Goal: Contribute content

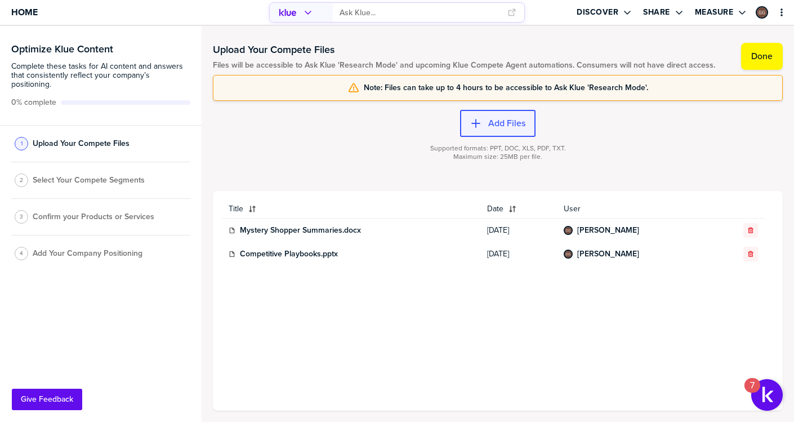
click at [491, 136] on button "Add Files" at bounding box center [497, 123] width 75 height 27
click at [496, 127] on label "Add Files" at bounding box center [506, 123] width 37 height 11
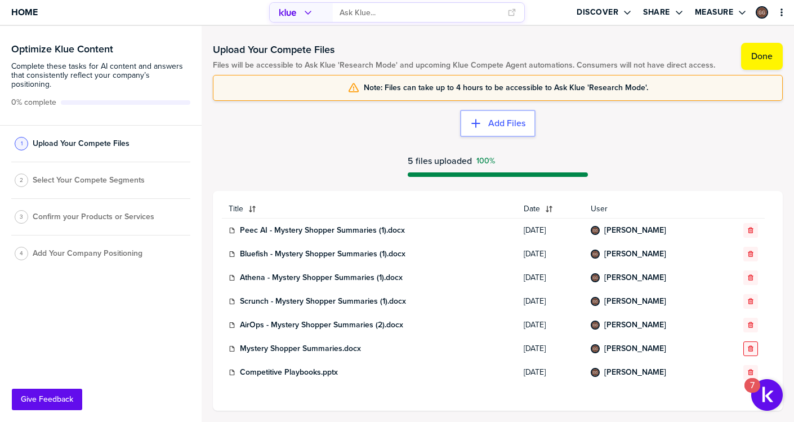
click at [746, 351] on div "button" at bounding box center [751, 348] width 14 height 7
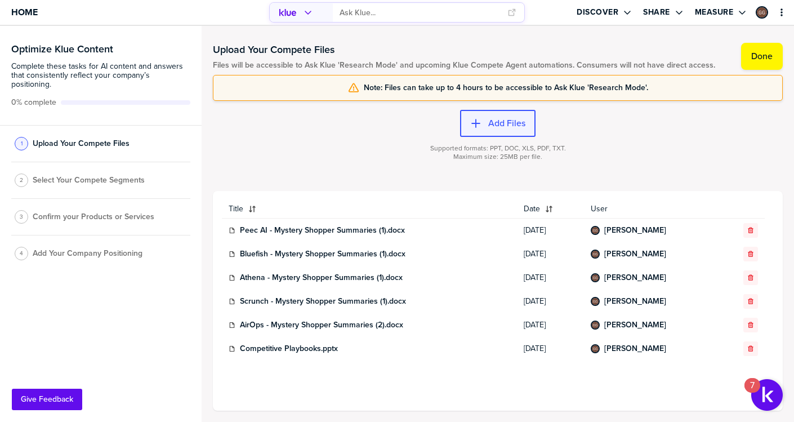
click at [512, 132] on button "Add Files" at bounding box center [497, 123] width 75 height 27
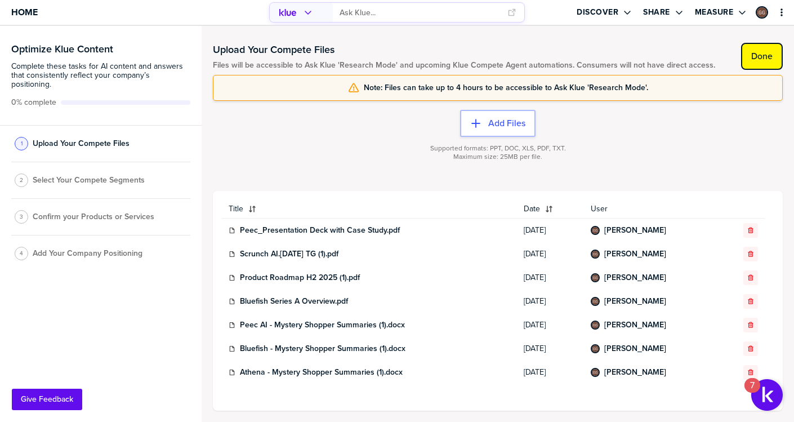
click at [765, 59] on label "Done" at bounding box center [761, 56] width 21 height 11
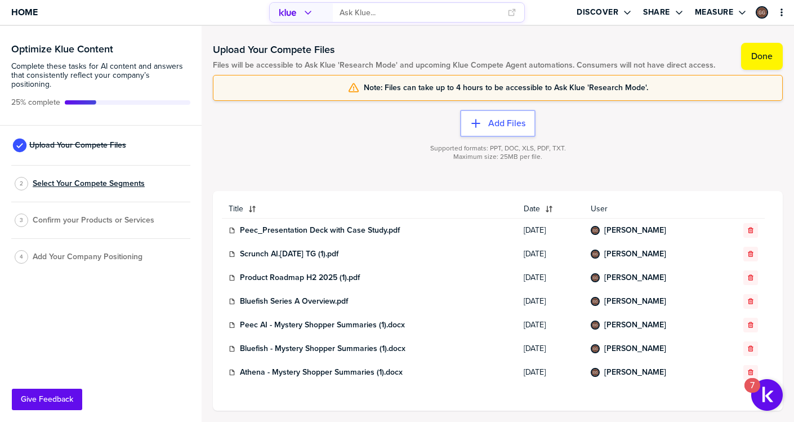
click at [101, 179] on span "Select Your Compete Segments" at bounding box center [89, 183] width 112 height 9
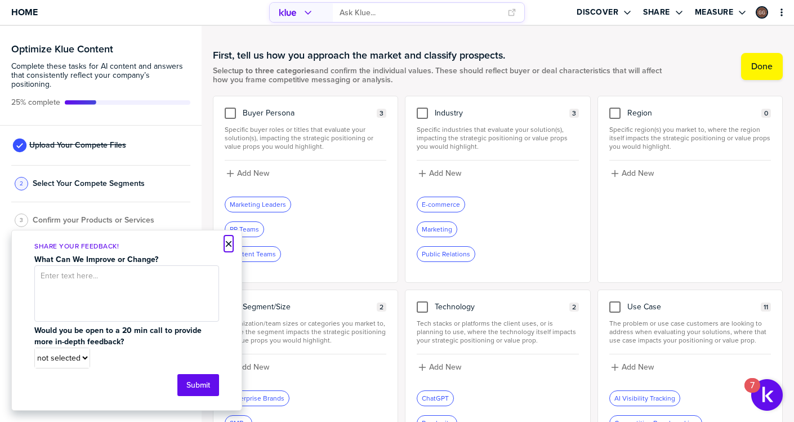
click at [228, 245] on button "×" at bounding box center [229, 244] width 8 height 14
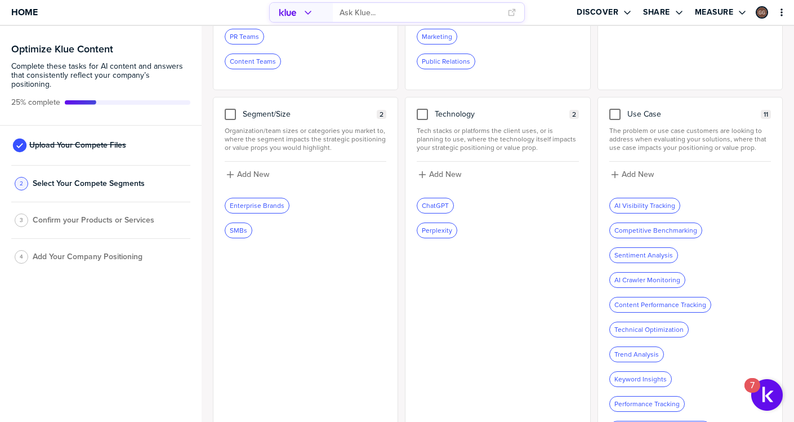
scroll to position [253, 0]
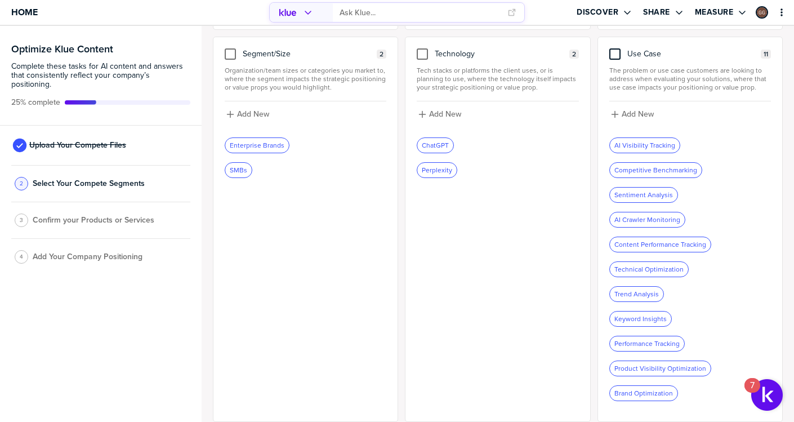
click at [619, 51] on div at bounding box center [614, 53] width 11 height 11
click at [615, 48] on input "checkbox" at bounding box center [615, 48] width 0 height 0
click at [636, 119] on button "Add New" at bounding box center [690, 114] width 162 height 12
click at [636, 119] on input at bounding box center [690, 118] width 162 height 20
type input "Content Generation"
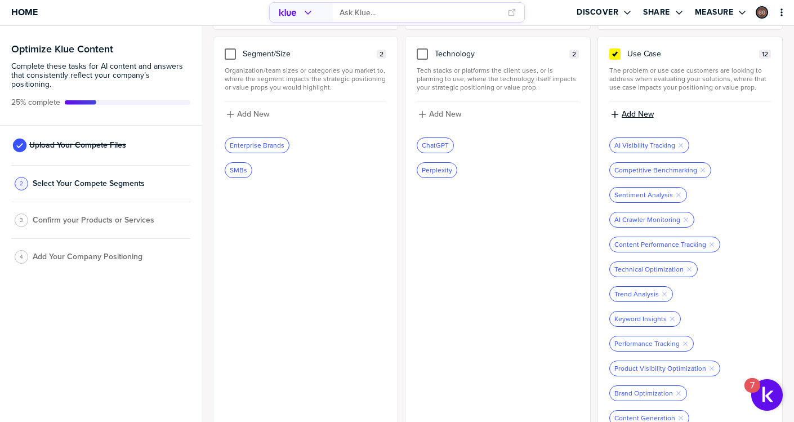
click at [645, 118] on label "Add New" at bounding box center [638, 114] width 32 height 10
click at [645, 118] on input at bounding box center [690, 118] width 162 height 20
type input "Content Optimization"
click at [652, 113] on label "Add New" at bounding box center [638, 114] width 32 height 10
click at [652, 128] on input at bounding box center [690, 118] width 162 height 20
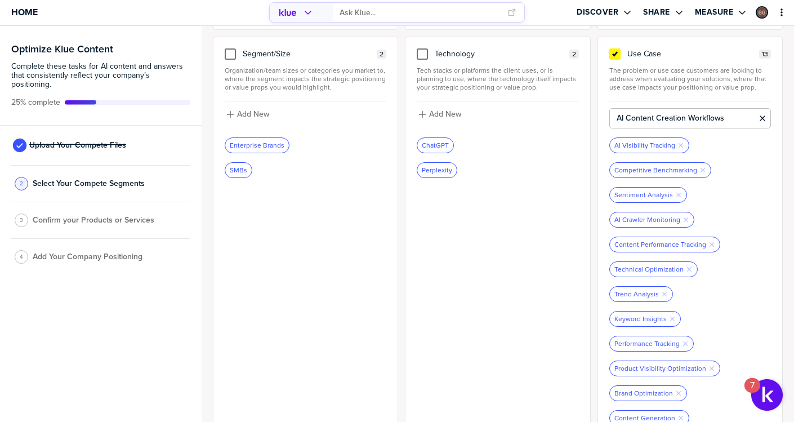
type input "AI Content Creation Workflows"
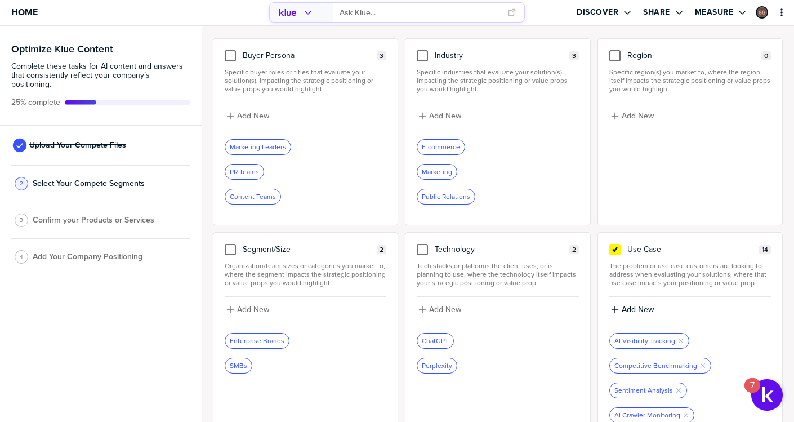
scroll to position [63, 0]
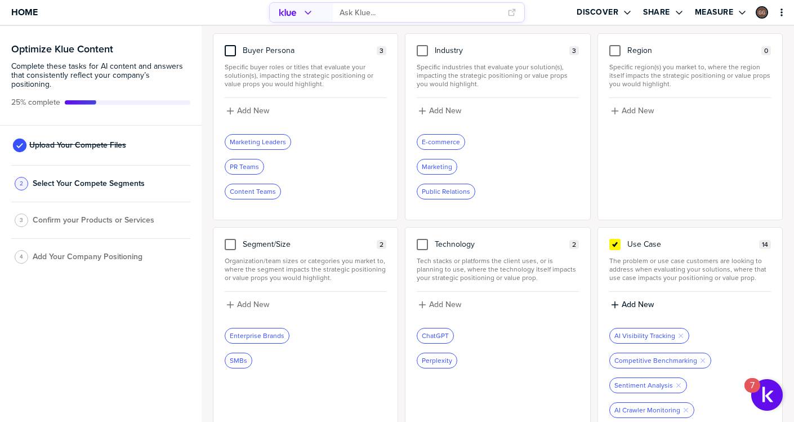
click at [231, 50] on div at bounding box center [230, 50] width 11 height 11
click at [230, 45] on input "checkbox" at bounding box center [230, 45] width 0 height 0
click at [260, 113] on label "Add New" at bounding box center [253, 111] width 32 height 10
click at [292, 116] on input at bounding box center [306, 115] width 162 height 20
type input "SEO Specialists"
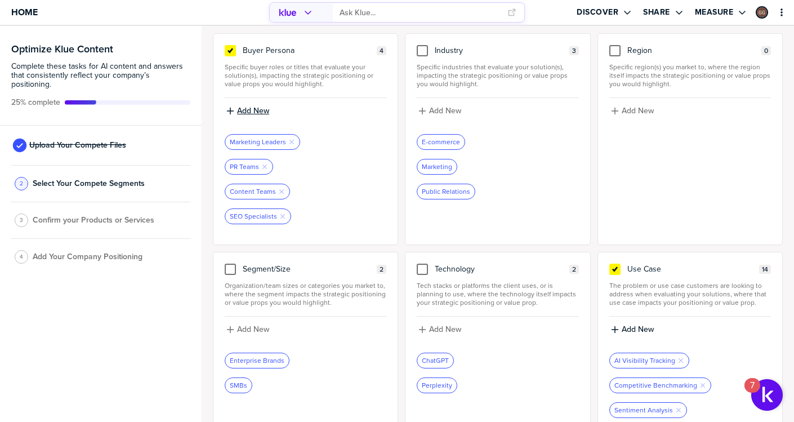
click at [260, 114] on label "Add New" at bounding box center [253, 111] width 32 height 10
click at [260, 114] on input at bounding box center [306, 115] width 162 height 20
type input "T"
type input "AEO Specialists"
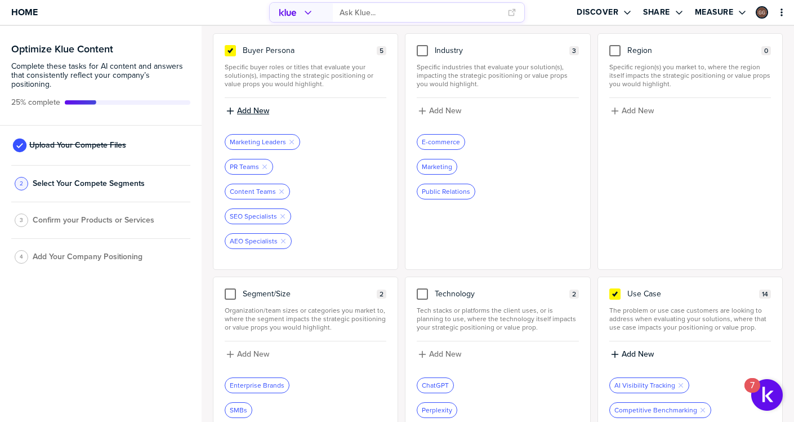
click at [271, 112] on div "Add New" at bounding box center [305, 111] width 159 height 10
click at [271, 112] on input at bounding box center [306, 115] width 162 height 20
type input "Demand Generation"
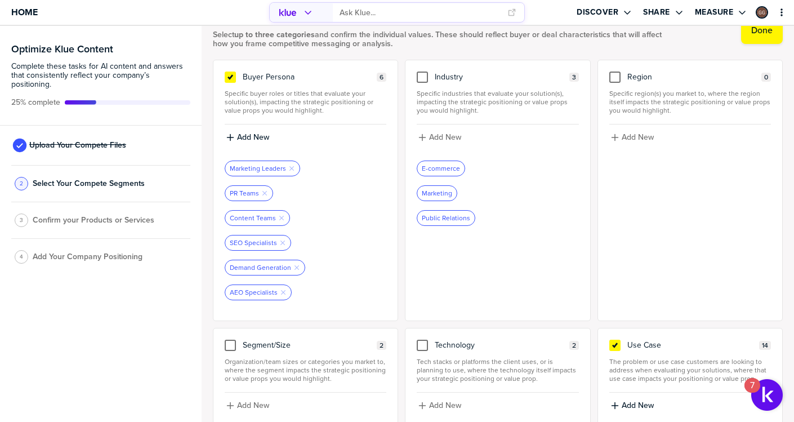
scroll to position [4, 0]
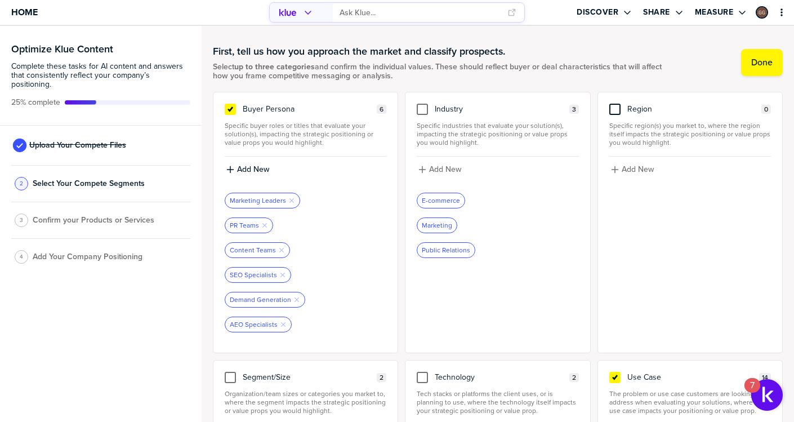
click at [612, 107] on div at bounding box center [614, 109] width 11 height 11
click at [615, 104] on input "checkbox" at bounding box center [615, 104] width 0 height 0
click at [423, 106] on div at bounding box center [422, 109] width 11 height 11
click at [617, 113] on icon at bounding box center [614, 109] width 9 height 9
click at [615, 104] on input "checkbox" at bounding box center [615, 104] width 0 height 0
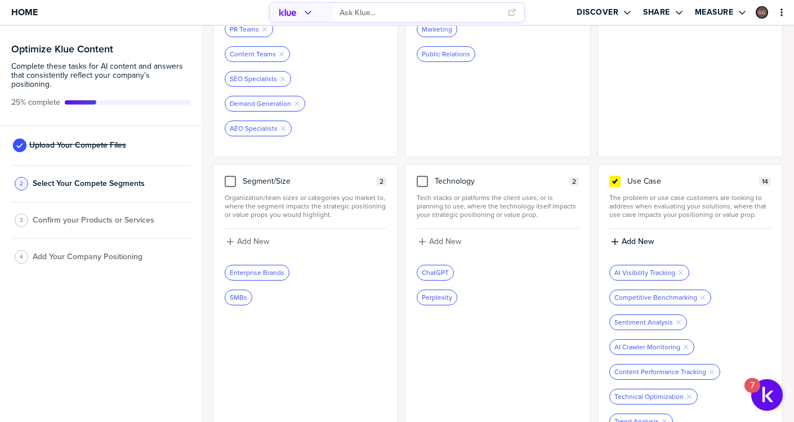
scroll to position [203, 0]
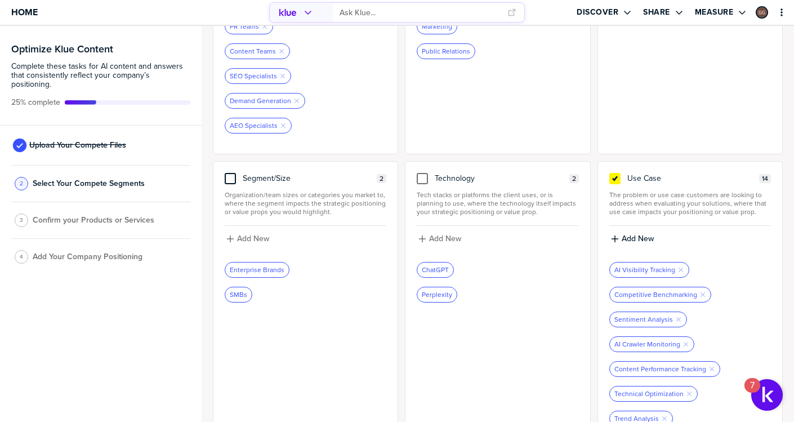
click at [232, 178] on div at bounding box center [230, 178] width 11 height 11
click at [230, 173] on input "checkbox" at bounding box center [230, 173] width 0 height 0
click at [248, 240] on label "Add New" at bounding box center [253, 239] width 32 height 10
click at [265, 248] on input at bounding box center [306, 243] width 162 height 20
type input "Mid Market"
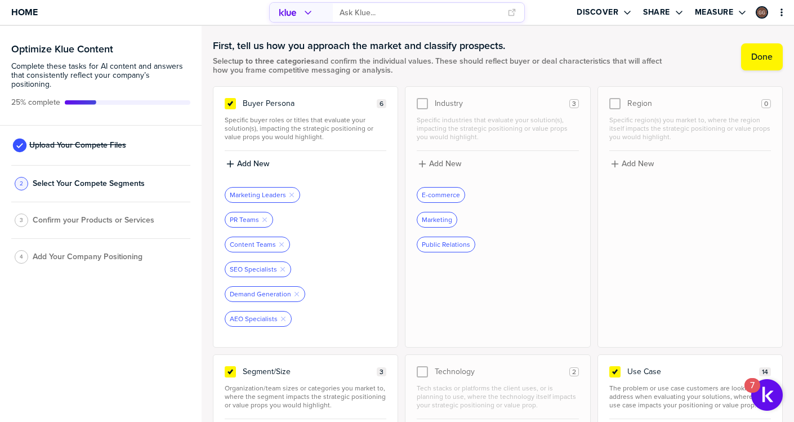
scroll to position [0, 0]
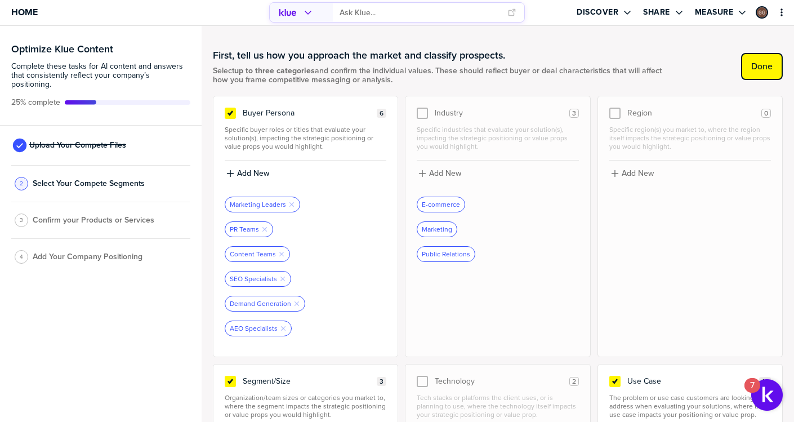
click at [754, 68] on label "Done" at bounding box center [761, 66] width 21 height 11
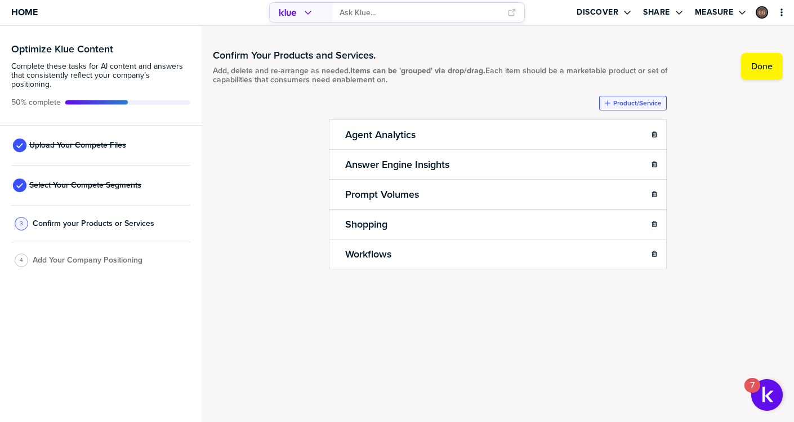
click at [619, 101] on label "Product/Service" at bounding box center [637, 103] width 48 height 9
click at [447, 139] on ul "Agent Analytics Sub-Item Answer Engine Insights Sub-Item Prompt Volumes Sub-Ite…" at bounding box center [498, 193] width 338 height 149
click at [621, 99] on label "Product/Service" at bounding box center [637, 103] width 48 height 9
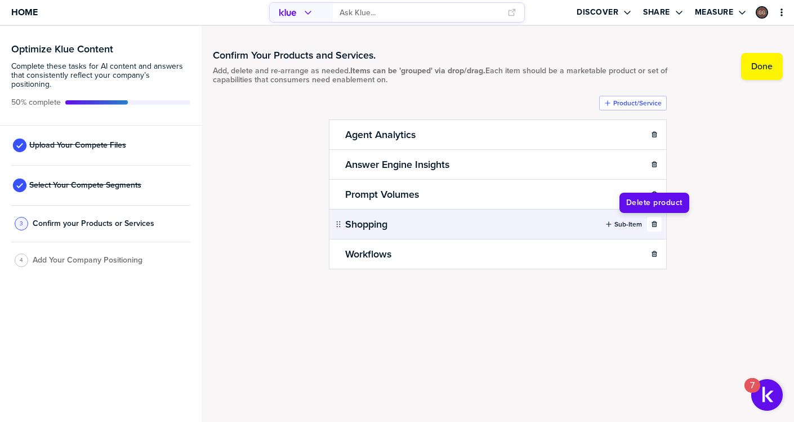
click at [655, 226] on icon "button" at bounding box center [654, 224] width 5 height 6
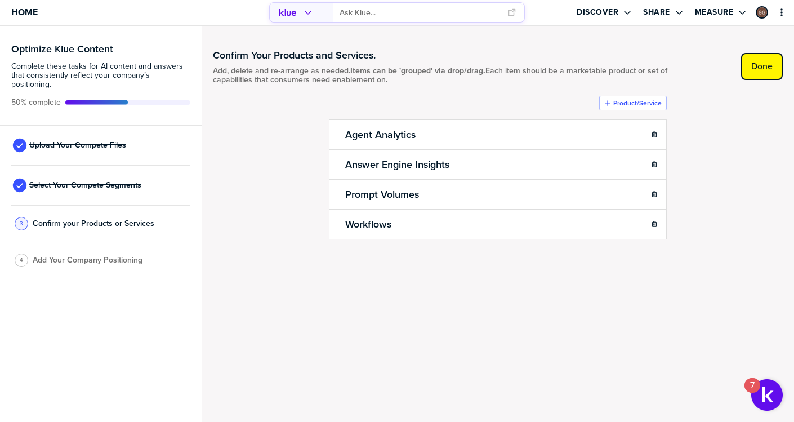
click at [761, 73] on button "Done" at bounding box center [762, 66] width 42 height 27
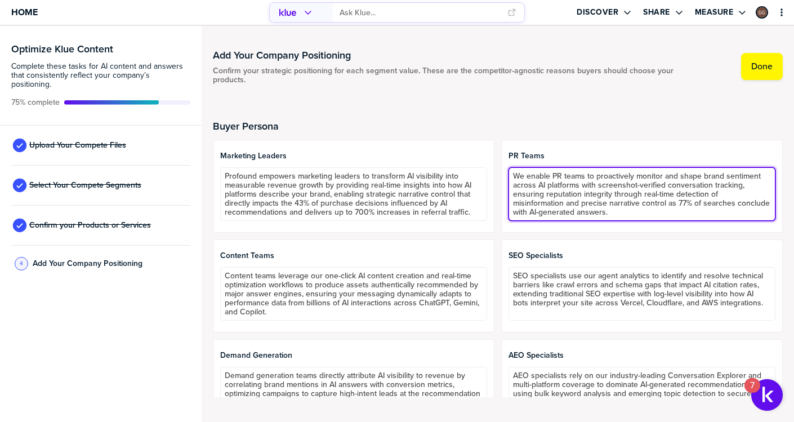
click at [603, 197] on textarea "We enable PR teams to proactively monitor and shape brand sentiment across AI p…" at bounding box center [642, 194] width 267 height 54
click at [619, 208] on textarea "We enable PR teams to proactively monitor and shape brand sentiment across AI p…" at bounding box center [642, 194] width 267 height 54
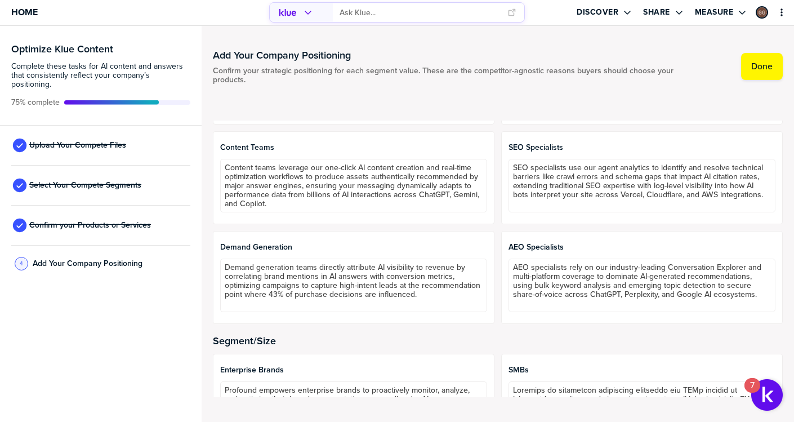
scroll to position [107, 0]
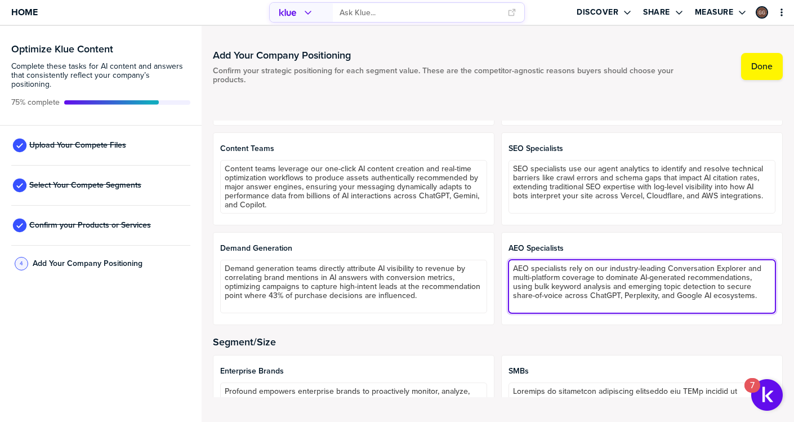
drag, startPoint x: 742, startPoint y: 270, endPoint x: 666, endPoint y: 270, distance: 76.0
click at [666, 270] on textarea "AEO specialists rely on our industry-leading Conversation Explorer and multi-pl…" at bounding box center [642, 287] width 267 height 54
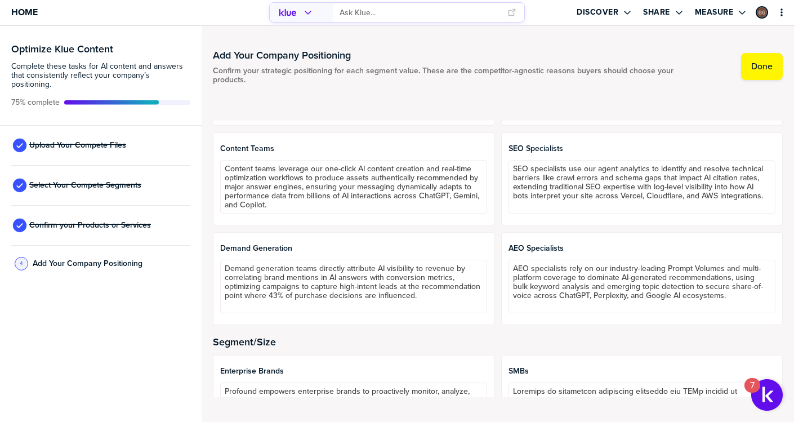
click at [494, 340] on h2 "Segment/Size" at bounding box center [498, 341] width 570 height 11
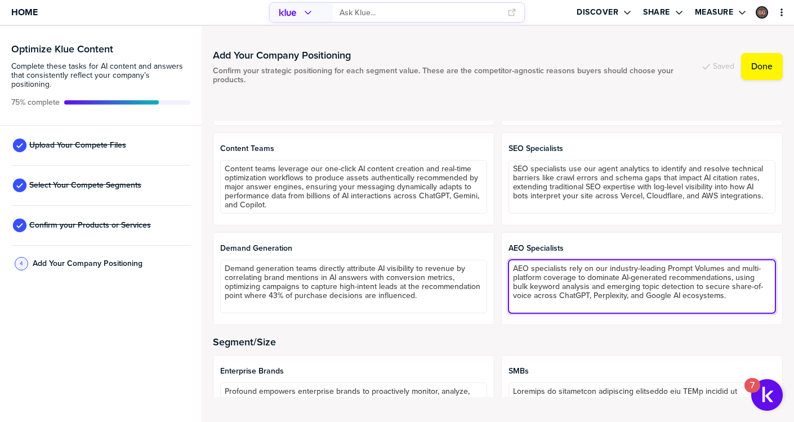
click at [721, 297] on textarea "AEO specialists rely on our industry-leading Prompt Volumes and multi-platform …" at bounding box center [642, 287] width 267 height 54
click at [640, 298] on textarea "AEO specialists rely on our industry-leading Prompt Volumes and multi-platform …" at bounding box center [642, 287] width 267 height 54
click at [708, 297] on textarea "AEO specialists rely on our industry-leading Prompt Volumes and multi-platform …" at bounding box center [642, 287] width 267 height 54
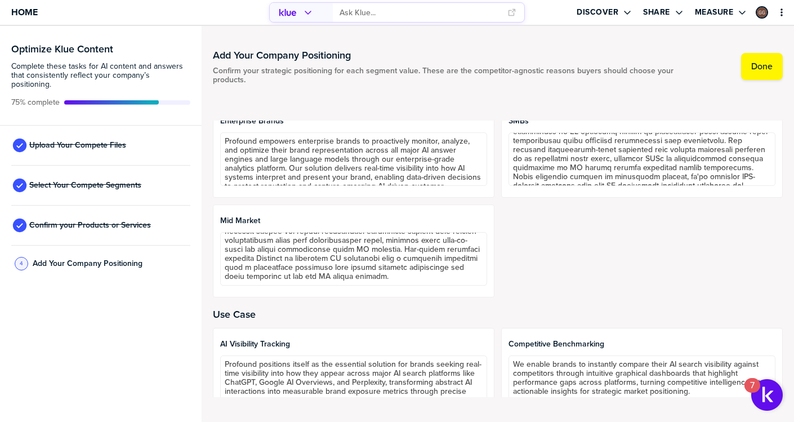
scroll to position [91, 0]
type textarea "AEO specialists rely on our industry-leading Prompt Volumes and multi-platform …"
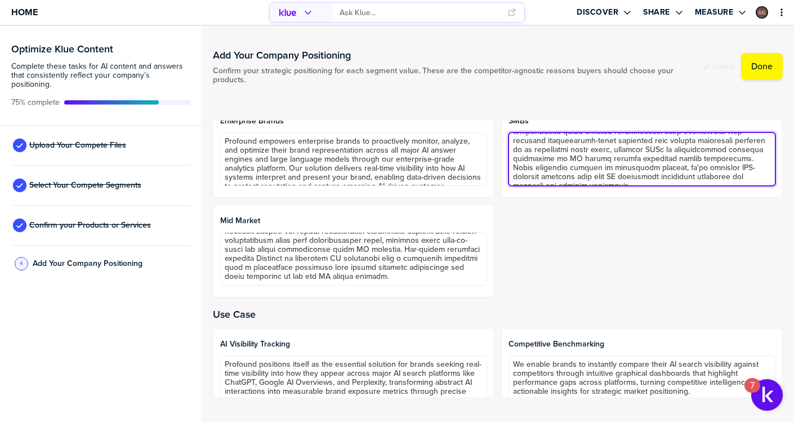
drag, startPoint x: 726, startPoint y: 177, endPoint x: 626, endPoint y: 163, distance: 101.8
click at [626, 163] on textarea at bounding box center [642, 159] width 267 height 54
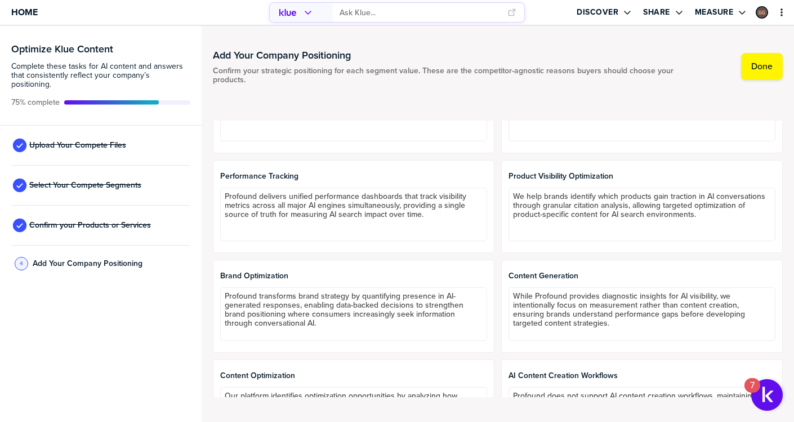
scroll to position [978, 0]
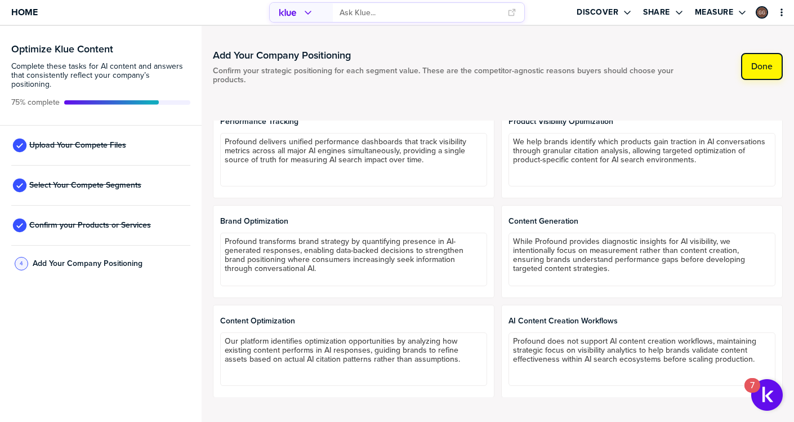
type textarea "Profound is developing accessible solutions for SMBs seeking to establish and p…"
click at [745, 63] on button "Done" at bounding box center [762, 66] width 42 height 27
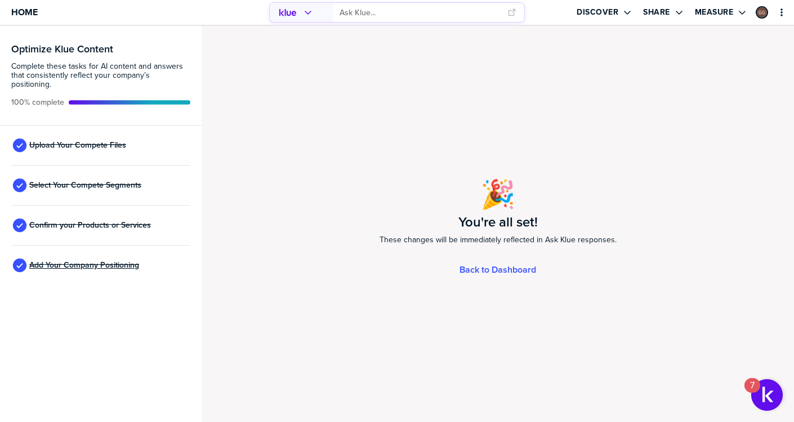
click at [121, 261] on span "Add Your Company Positioning" at bounding box center [84, 265] width 110 height 9
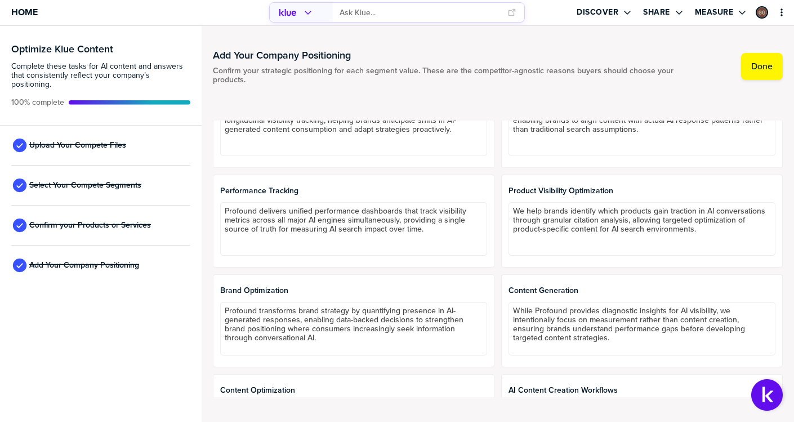
scroll to position [978, 0]
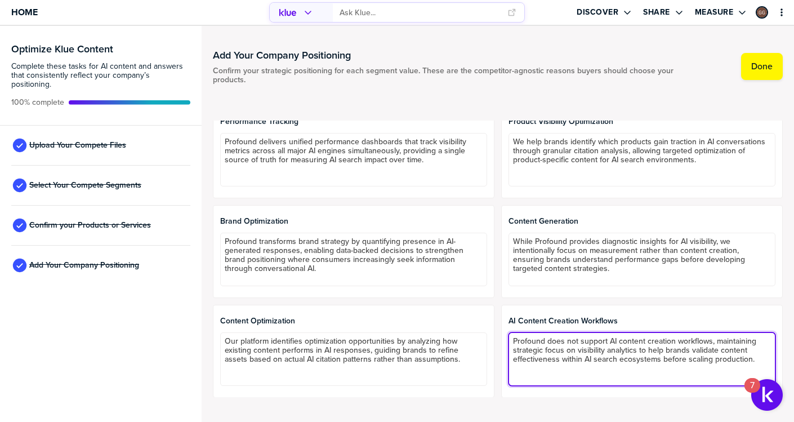
click at [720, 354] on textarea "Profound does not support AI content creation workflows, maintaining strategic …" at bounding box center [642, 359] width 267 height 54
click at [720, 353] on textarea "Profound does not support AI content creation workflows, maintaining strategic …" at bounding box center [642, 359] width 267 height 54
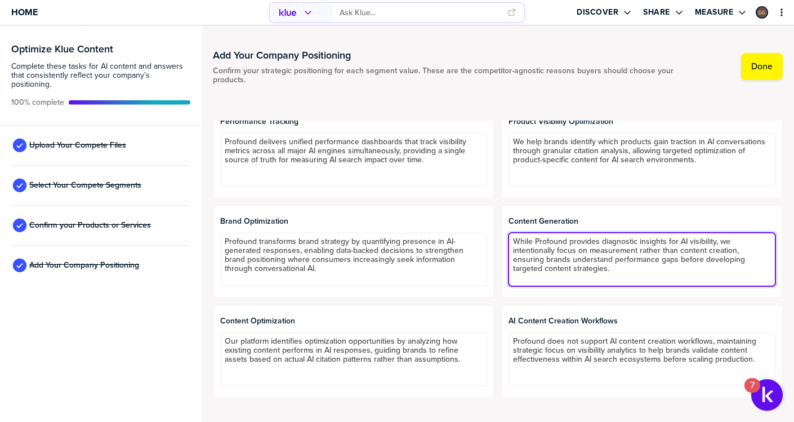
click at [588, 268] on textarea "While Profound provides diagnostic insights for AI visibility, we intentionally…" at bounding box center [642, 260] width 267 height 54
click at [638, 261] on textarea "While Profound provides diagnostic insights for AI visibility, we intentionally…" at bounding box center [642, 260] width 267 height 54
click at [633, 244] on textarea "While Profound provides diagnostic insights for AI visibility, we intentionally…" at bounding box center [642, 260] width 267 height 54
drag, startPoint x: 535, startPoint y: 245, endPoint x: 465, endPoint y: 240, distance: 70.0
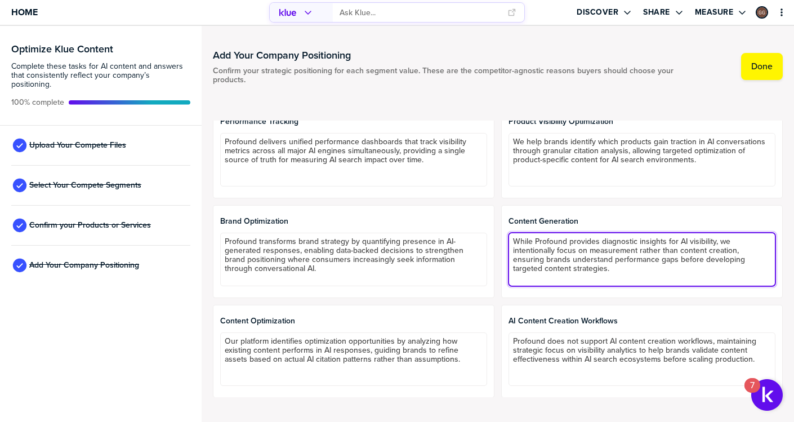
click at [465, 240] on div "AI Visibility Tracking Profound positions itself as the essential solution for …" at bounding box center [498, 52] width 570 height 691
click at [535, 239] on textarea "Profound provides diagnostic insights for AI visibility, we intentionally focus…" at bounding box center [642, 260] width 267 height 54
click at [598, 246] on textarea "Profound not only provides diagnostic insights for AI visibility, we intentiona…" at bounding box center [642, 260] width 267 height 54
click at [592, 260] on textarea "Profound not only provides diagnostic insights for AI visibility, we intentiona…" at bounding box center [642, 260] width 267 height 54
click at [595, 253] on textarea "Profound not only provides diagnostic insights for AI visibility, we intentiona…" at bounding box center [642, 260] width 267 height 54
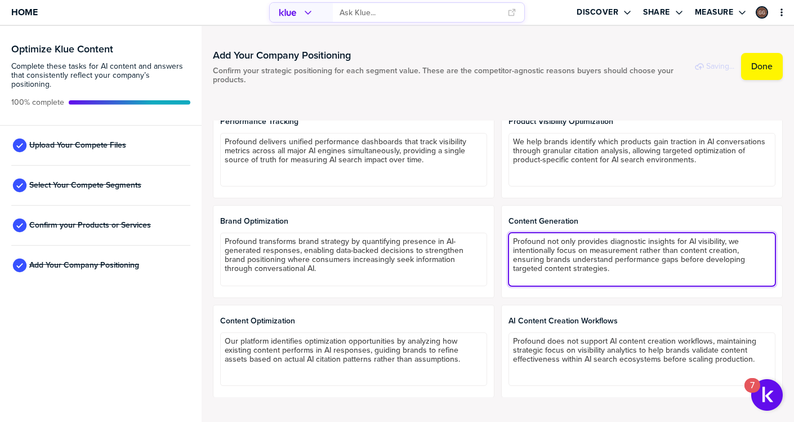
click at [568, 249] on textarea "Profound not only provides diagnostic insights for AI visibility, we intentiona…" at bounding box center [642, 260] width 267 height 54
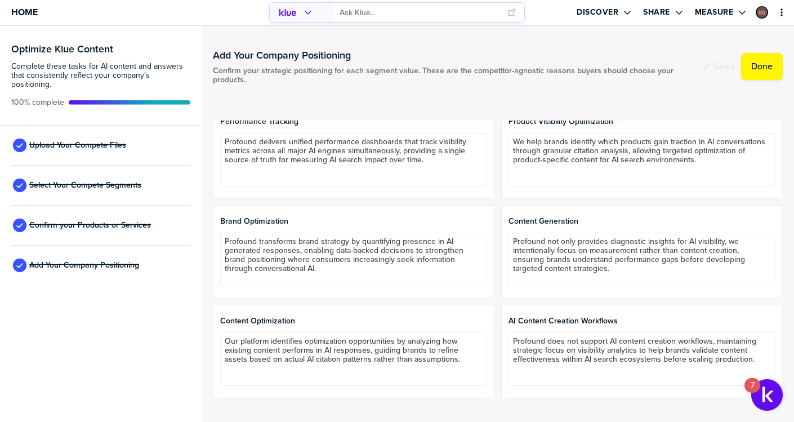
click at [587, 288] on div "Content Generation Profound not only provides diagnostic insights for AI visibi…" at bounding box center [642, 251] width 282 height 93
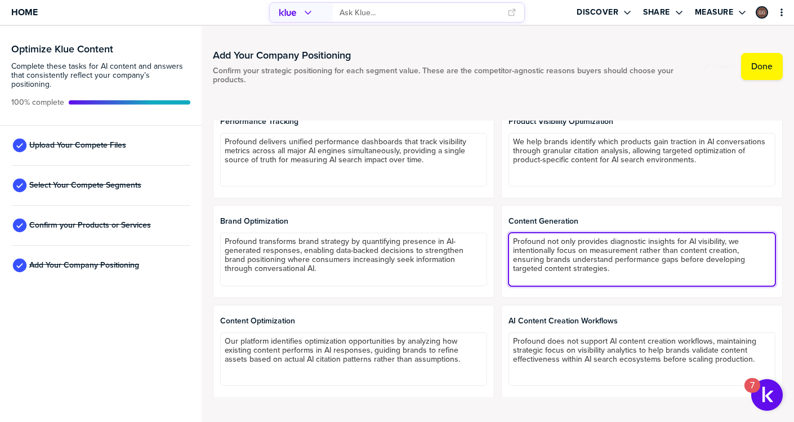
click at [563, 238] on textarea "Profound not only provides diagnostic insights for AI visibility, we intentiona…" at bounding box center [642, 260] width 267 height 54
click at [525, 253] on textarea "Profound not only provides diagnostic insights for AI visibility, we intentiona…" at bounding box center [642, 260] width 267 height 54
drag, startPoint x: 742, startPoint y: 239, endPoint x: 748, endPoint y: 241, distance: 6.4
click at [748, 241] on textarea "Profound not only provides diagnostic insights for AI visibility, we focus on m…" at bounding box center [642, 260] width 267 height 54
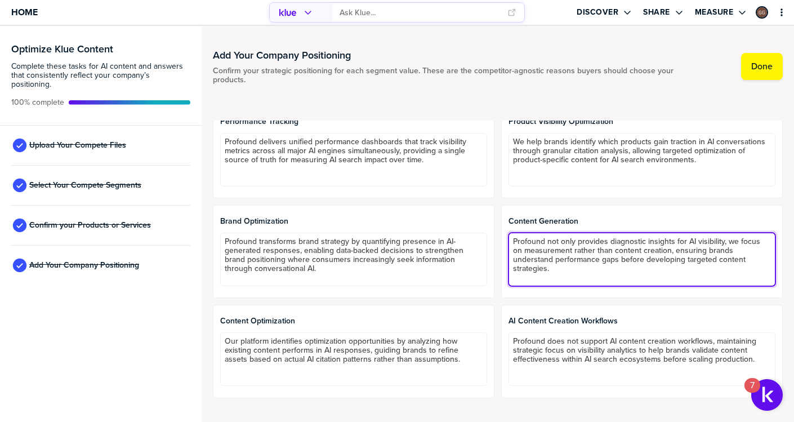
click at [739, 241] on textarea "Profound not only provides diagnostic insights for AI visibility, we focus on m…" at bounding box center [642, 260] width 267 height 54
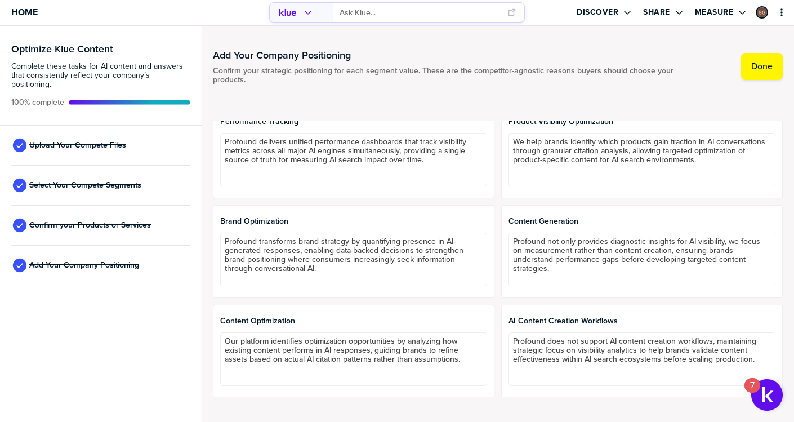
click at [755, 308] on div "AI Content Creation Workflows Profound does not support AI content creation wor…" at bounding box center [642, 351] width 282 height 93
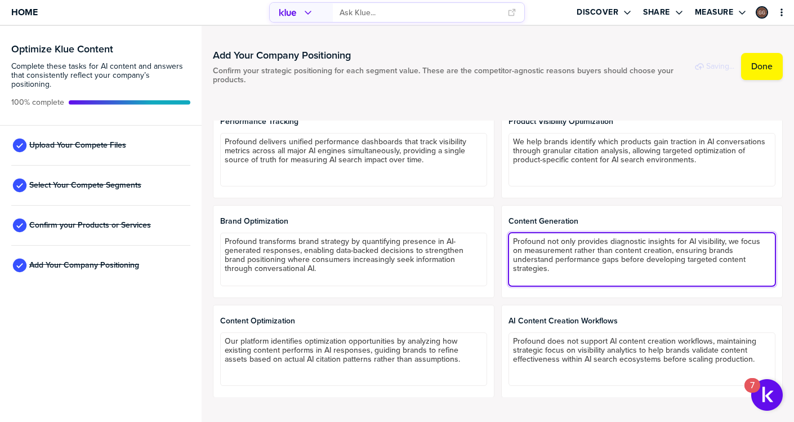
click at [727, 245] on textarea "Profound not only provides diagnostic insights for AI visibility, we focus on m…" at bounding box center [642, 260] width 267 height 54
drag, startPoint x: 742, startPoint y: 241, endPoint x: 659, endPoint y: 249, distance: 82.7
click at [659, 249] on textarea "Profound not only provides diagnostic insights for AI visibility, we focus on m…" at bounding box center [642, 260] width 267 height 54
click at [601, 247] on textarea "Profound not only provides diagnostic insights for AI visibility, we leverage t…" at bounding box center [642, 260] width 267 height 54
click at [610, 254] on textarea "Profound not only provides diagnostic insights for AI visibility, we leverage t…" at bounding box center [642, 260] width 267 height 54
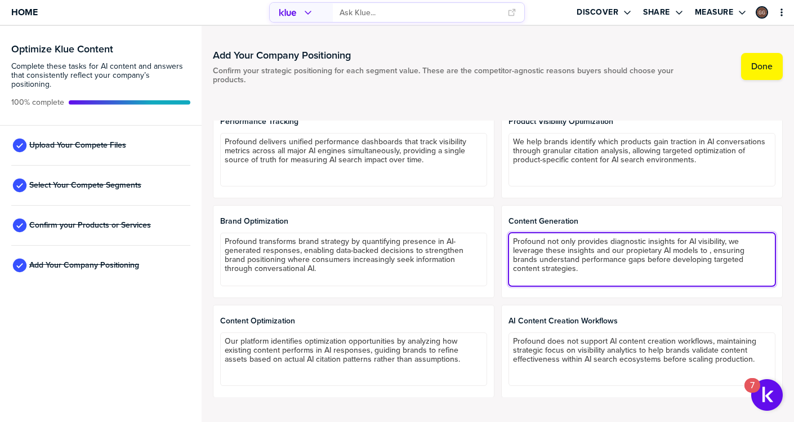
click at [610, 254] on textarea "Profound not only provides diagnostic insights for AI visibility, we leverage t…" at bounding box center [642, 260] width 267 height 54
click at [681, 250] on textarea "Profound not only provides diagnostic insights for AI visibility, we leverage t…" at bounding box center [642, 260] width 267 height 54
drag, startPoint x: 669, startPoint y: 261, endPoint x: 539, endPoint y: 262, distance: 130.1
click at [539, 262] on textarea "Profound not only provides diagnostic insights for AI visibility, we leverage t…" at bounding box center [642, 260] width 267 height 54
type textarea "Profound not only provides diagnostic insights for AI visibility, we leverage t…"
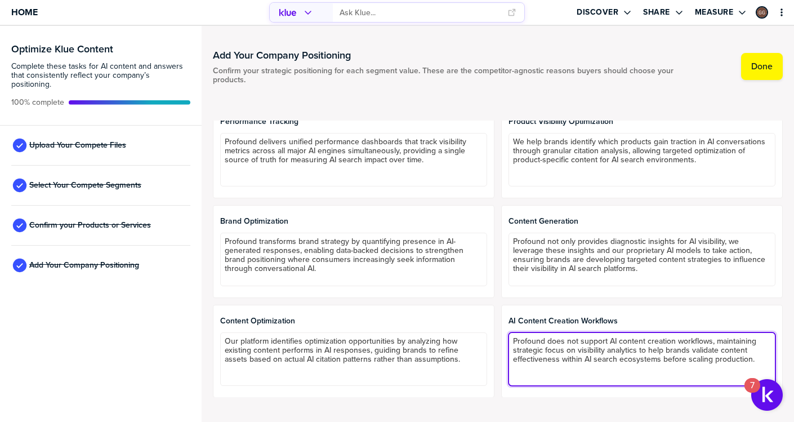
click at [614, 361] on textarea "Profound does not support AI content creation workflows, maintaining strategic …" at bounding box center [642, 359] width 267 height 54
drag, startPoint x: 607, startPoint y: 342, endPoint x: 564, endPoint y: 342, distance: 42.8
click at [564, 342] on textarea "Profound does not support AI content creation workflows, maintaining strategic …" at bounding box center [642, 359] width 267 height 54
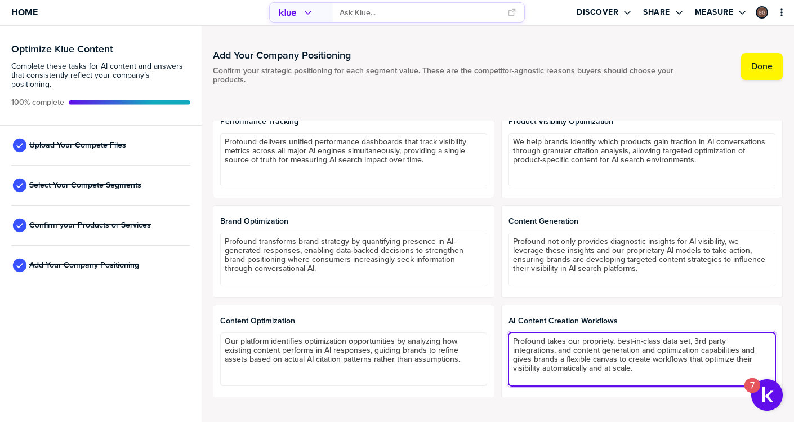
type textarea "Profound takes our propriety, best-in-class data set, 3rd party integrations, a…"
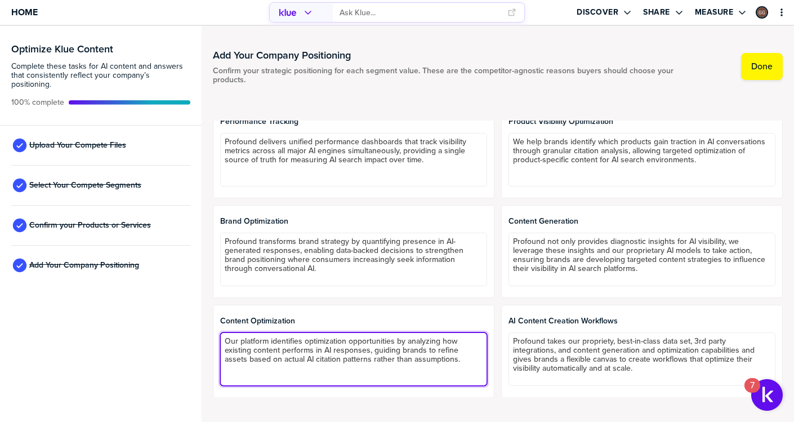
click at [454, 367] on textarea "Our platform identifies optimization opportunities by analyzing how existing co…" at bounding box center [353, 359] width 267 height 54
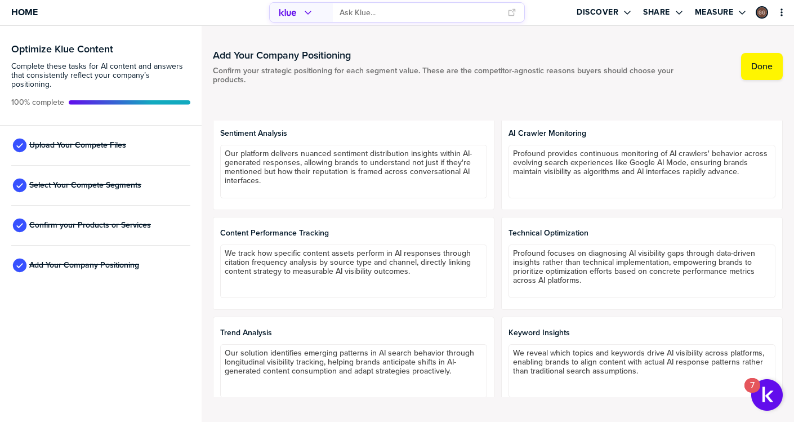
scroll to position [573, 0]
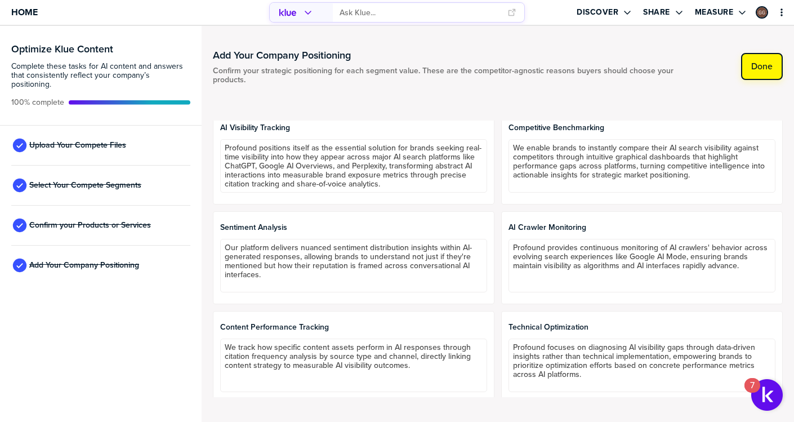
type textarea "Our platform identifies optimization opportunities by analyzing how existing co…"
click at [767, 69] on label "Done" at bounding box center [761, 66] width 21 height 11
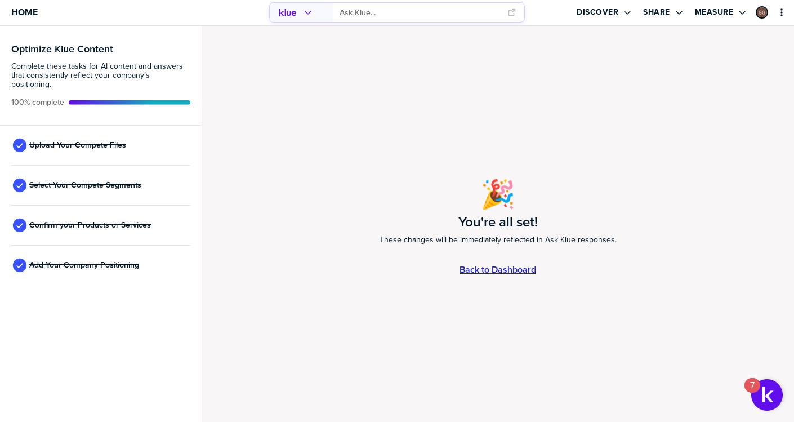
click at [505, 271] on link "Back to Dashboard" at bounding box center [498, 270] width 77 height 10
